Goal: Find specific page/section: Find specific page/section

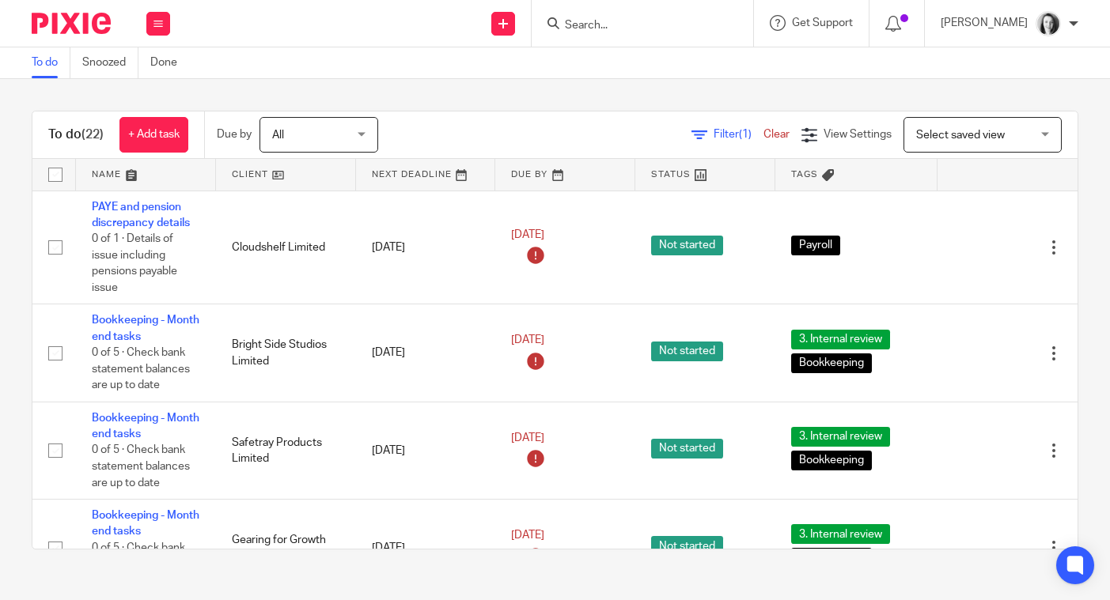
scroll to position [1651, 0]
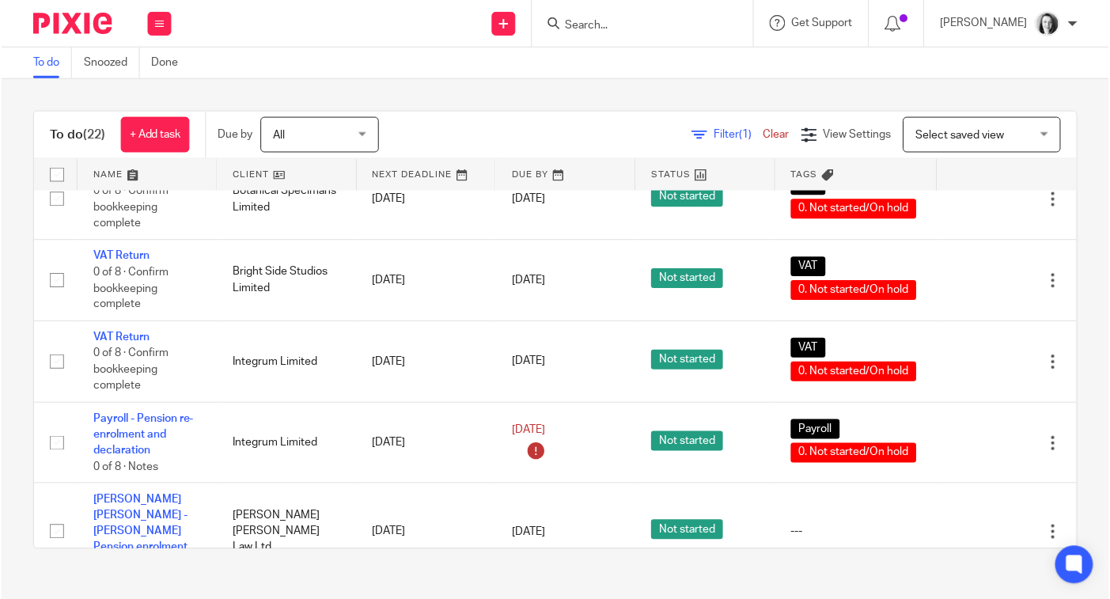
scroll to position [1651, 0]
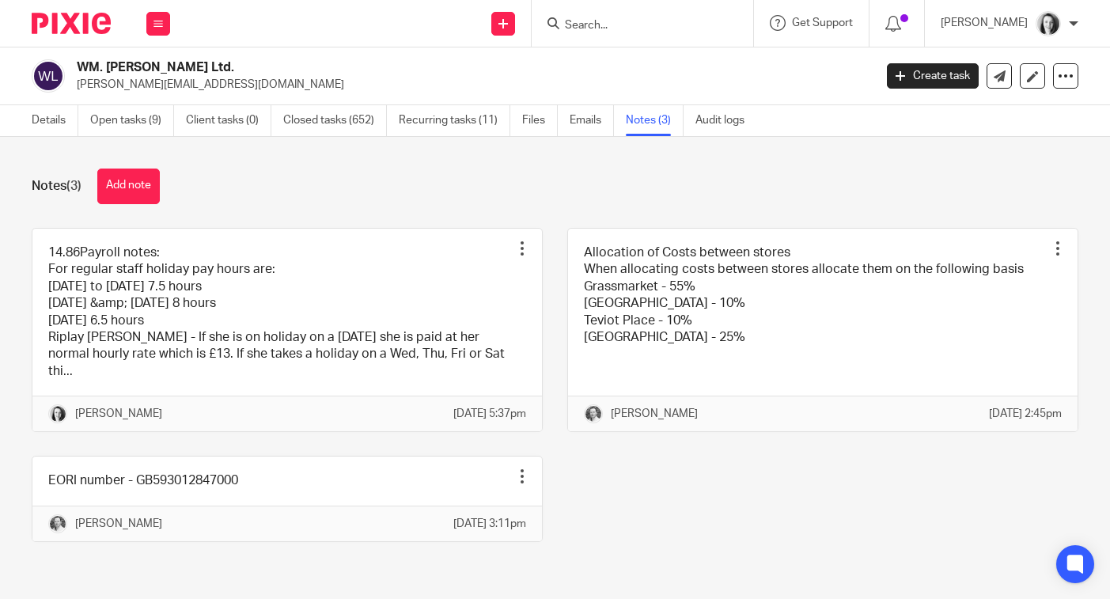
click at [596, 29] on input "Search" at bounding box center [634, 26] width 142 height 14
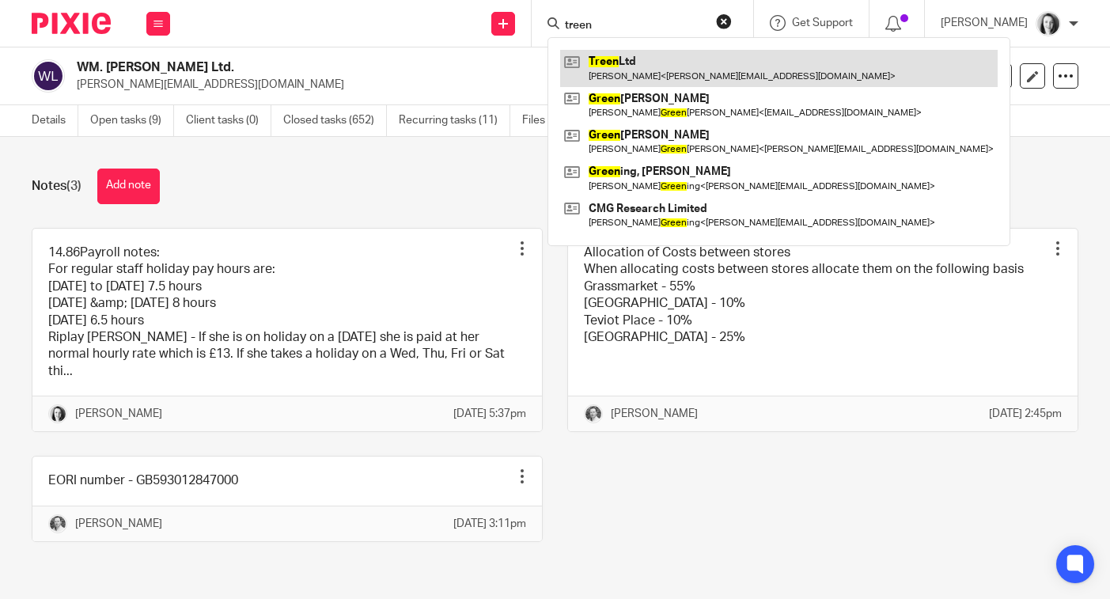
type input "treen"
click at [603, 70] on link at bounding box center [778, 68] width 437 height 36
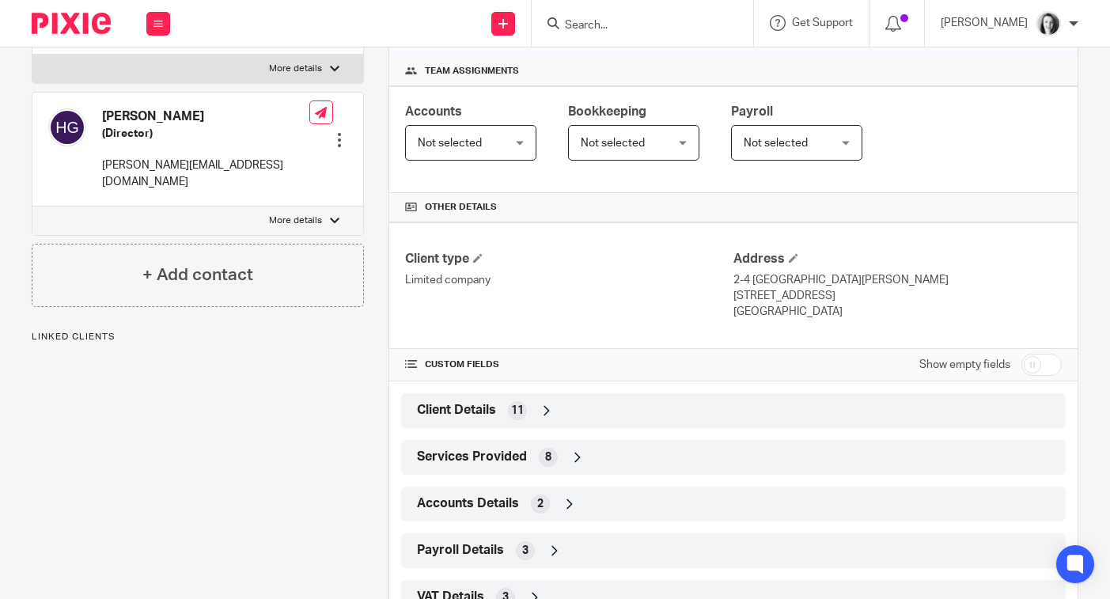
scroll to position [287, 0]
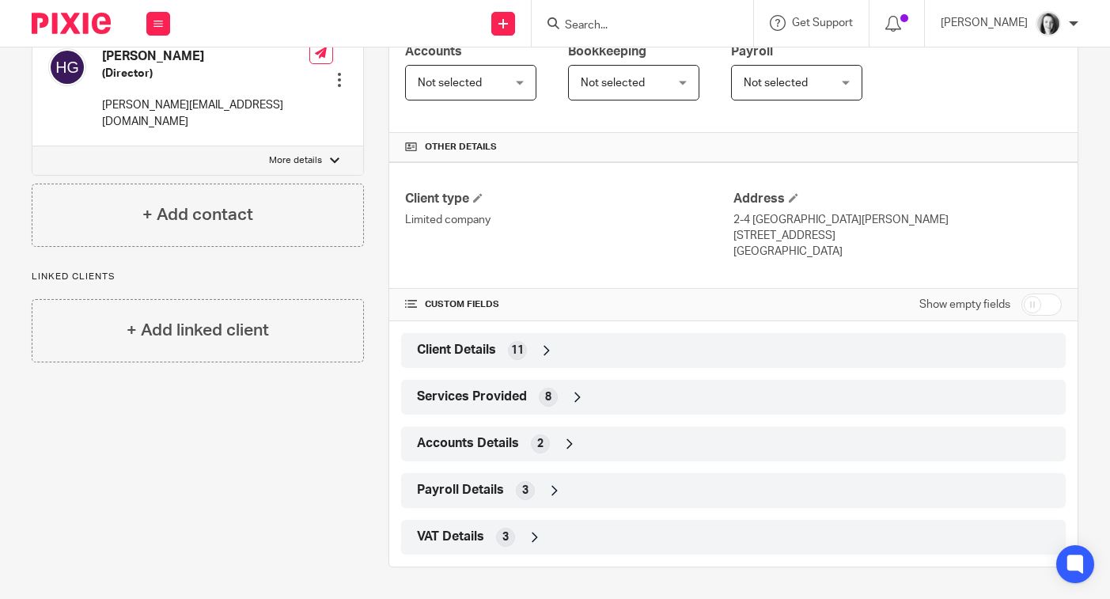
click at [535, 487] on div "Payroll Details 3" at bounding box center [733, 490] width 641 height 27
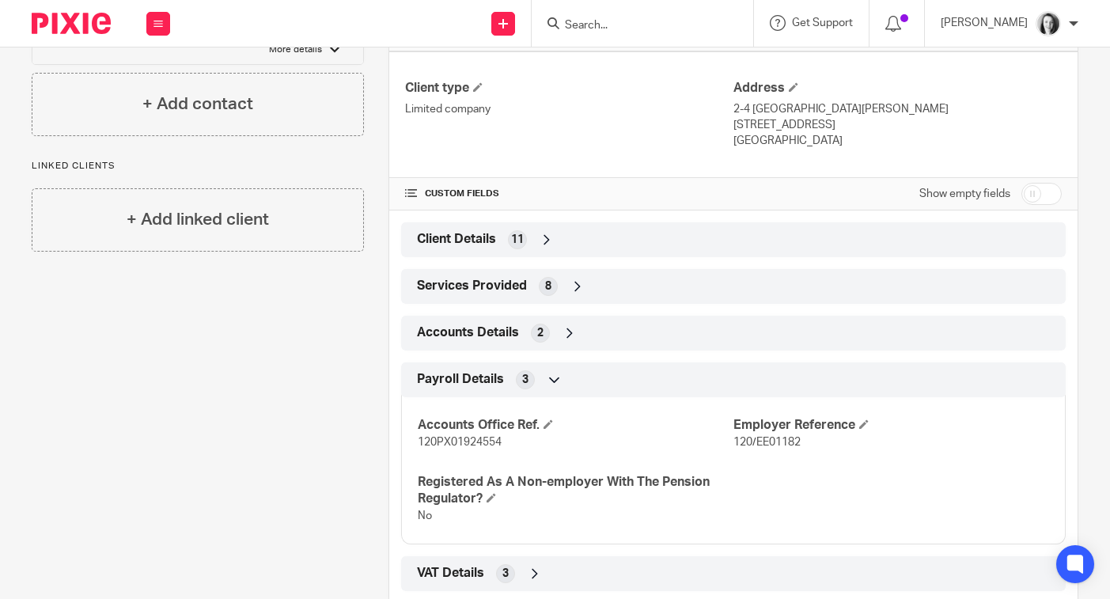
scroll to position [434, 0]
